Goal: Navigation & Orientation: Go to known website

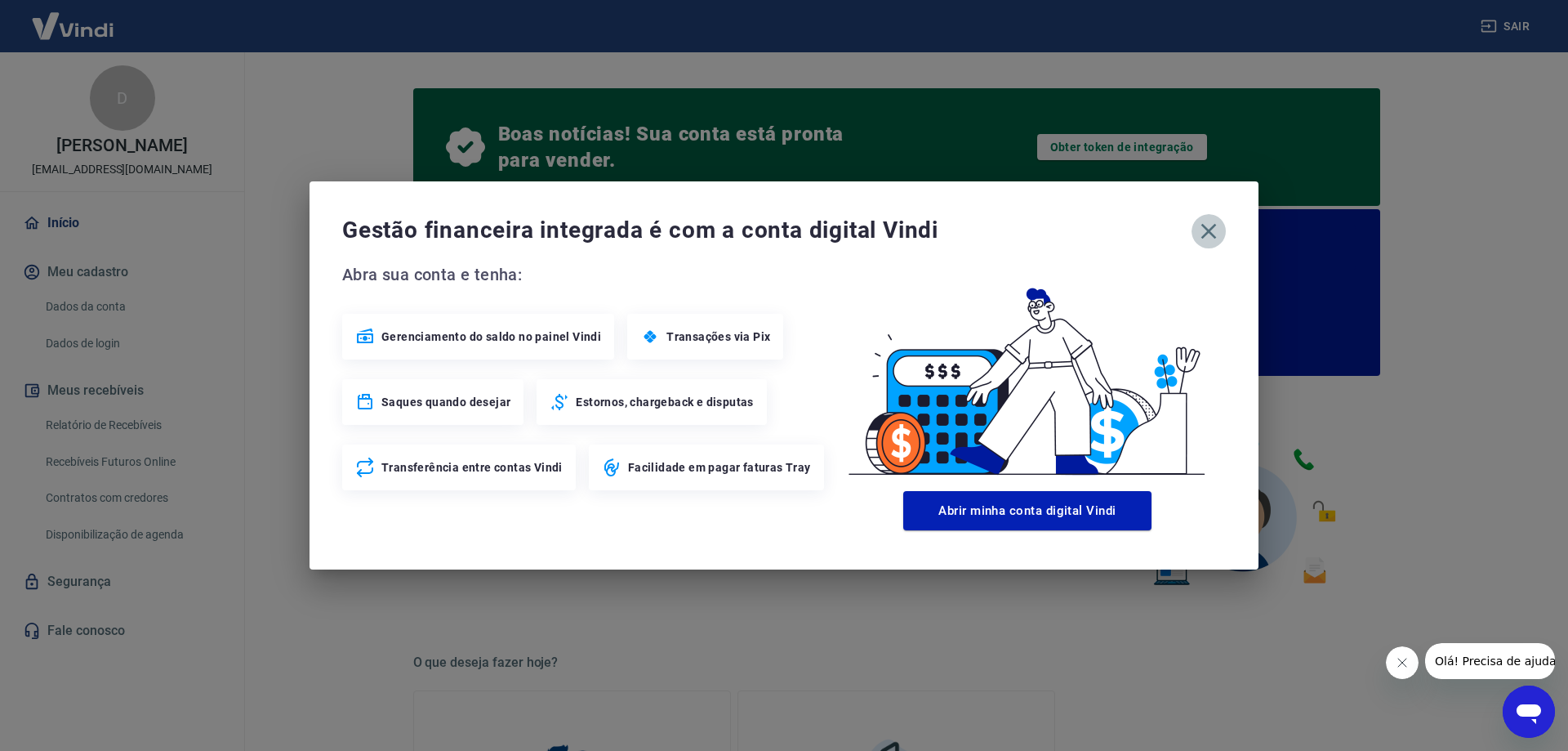
click at [1204, 225] on icon "button" at bounding box center [1209, 231] width 26 height 26
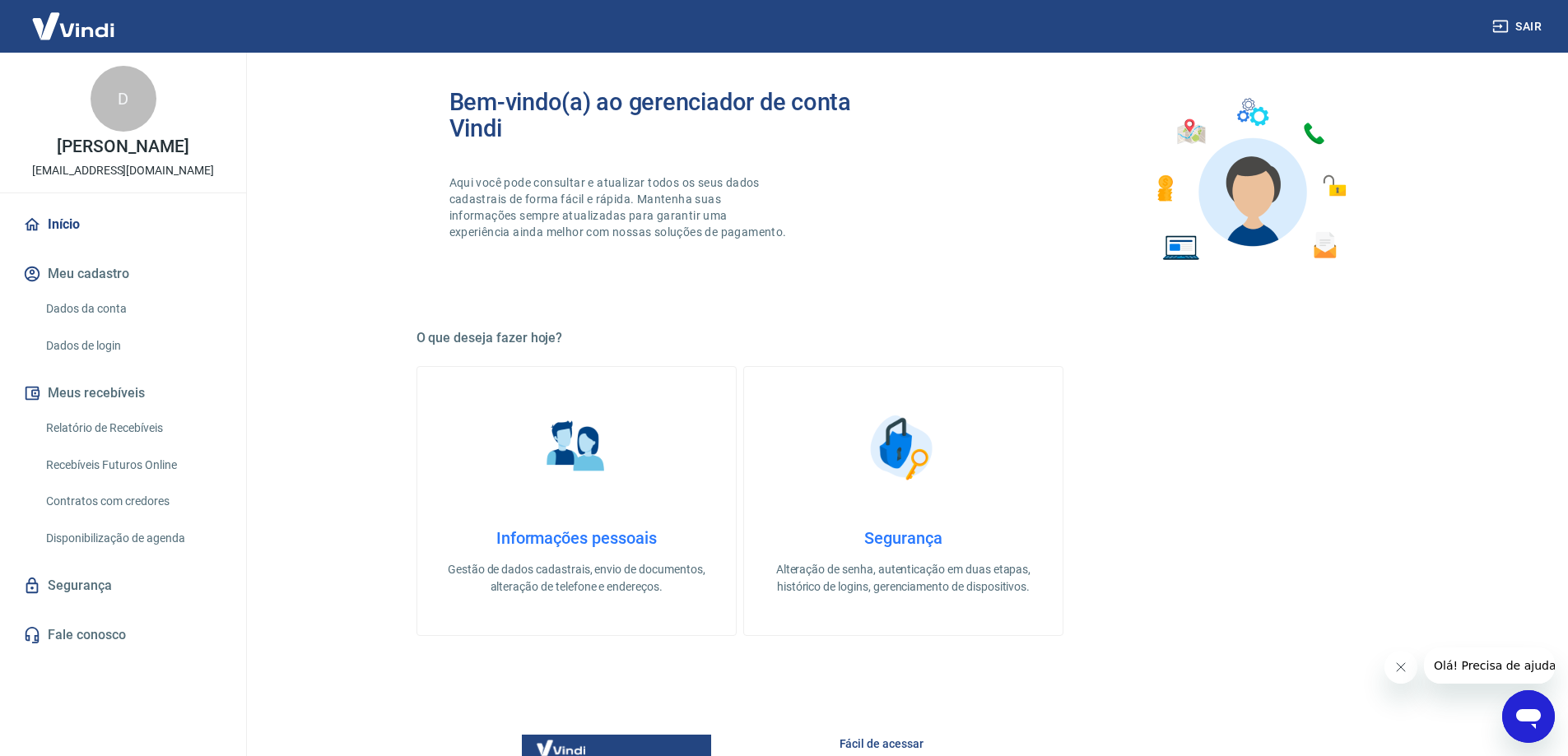
scroll to position [818, 0]
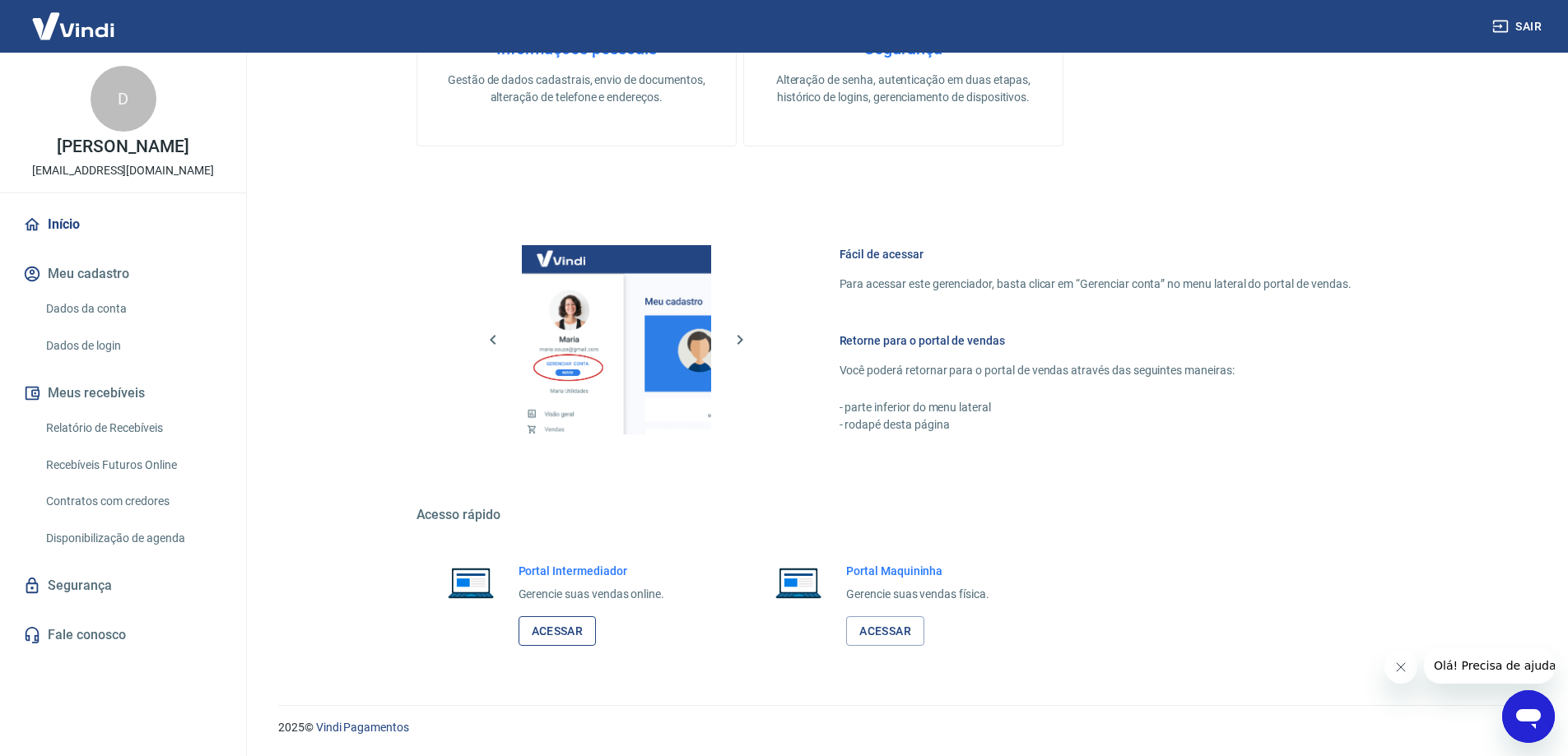
click at [575, 638] on link "Acessar" at bounding box center [557, 630] width 78 height 30
